Goal: Obtain resource: Obtain resource

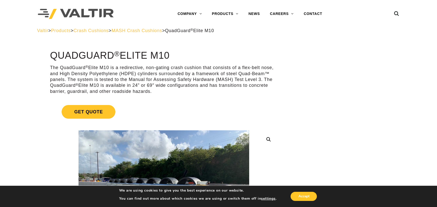
click at [157, 31] on span "MASH Crash Cushions" at bounding box center [137, 30] width 51 height 5
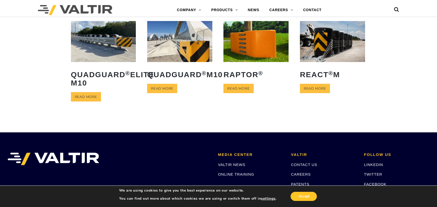
scroll to position [126, 0]
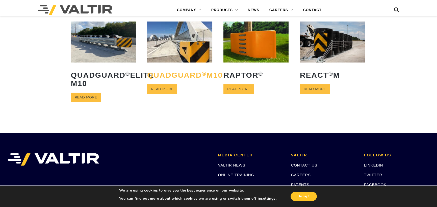
click at [167, 83] on h2 "QuadGuard ® M10" at bounding box center [179, 75] width 65 height 16
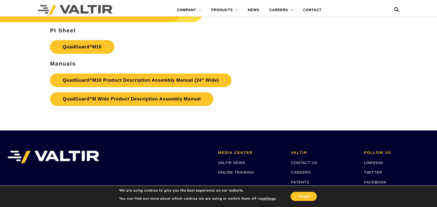
scroll to position [1768, 0]
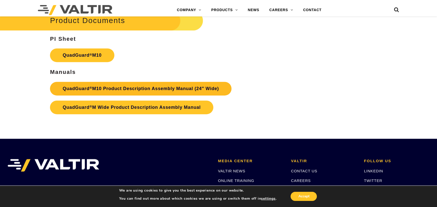
click at [105, 88] on link "QuadGuard ® M10 Product Description Assembly Manual (24″ Wide)" at bounding box center [141, 89] width 182 height 14
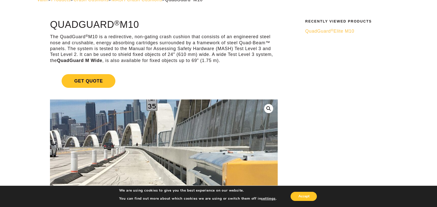
scroll to position [0, 0]
